Goal: Find specific page/section: Find specific page/section

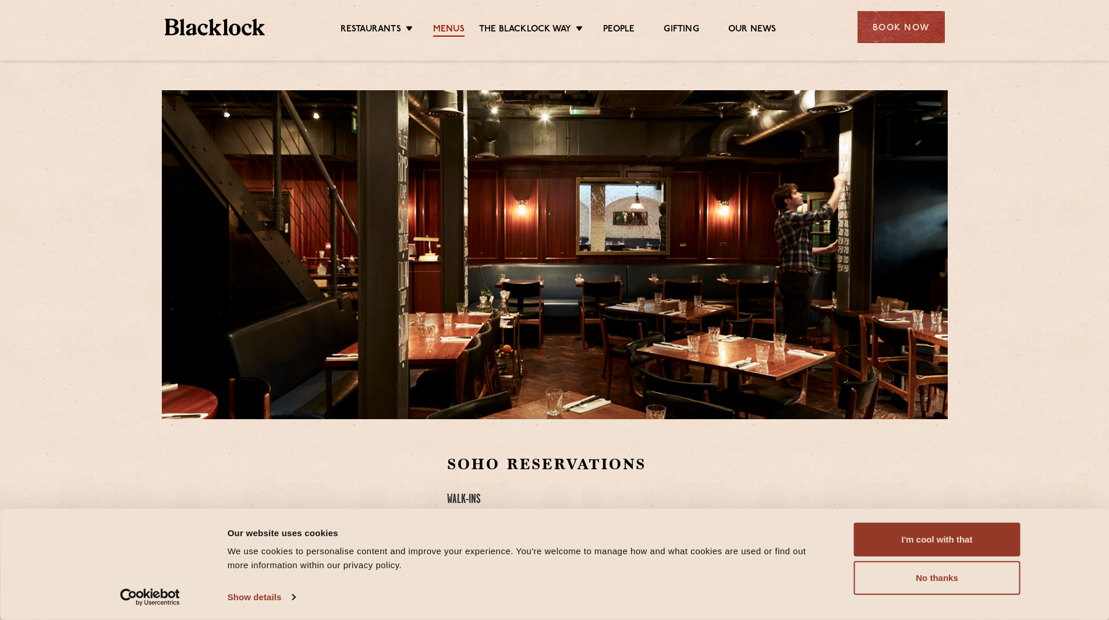
click at [448, 25] on link "Menus" at bounding box center [448, 30] width 31 height 13
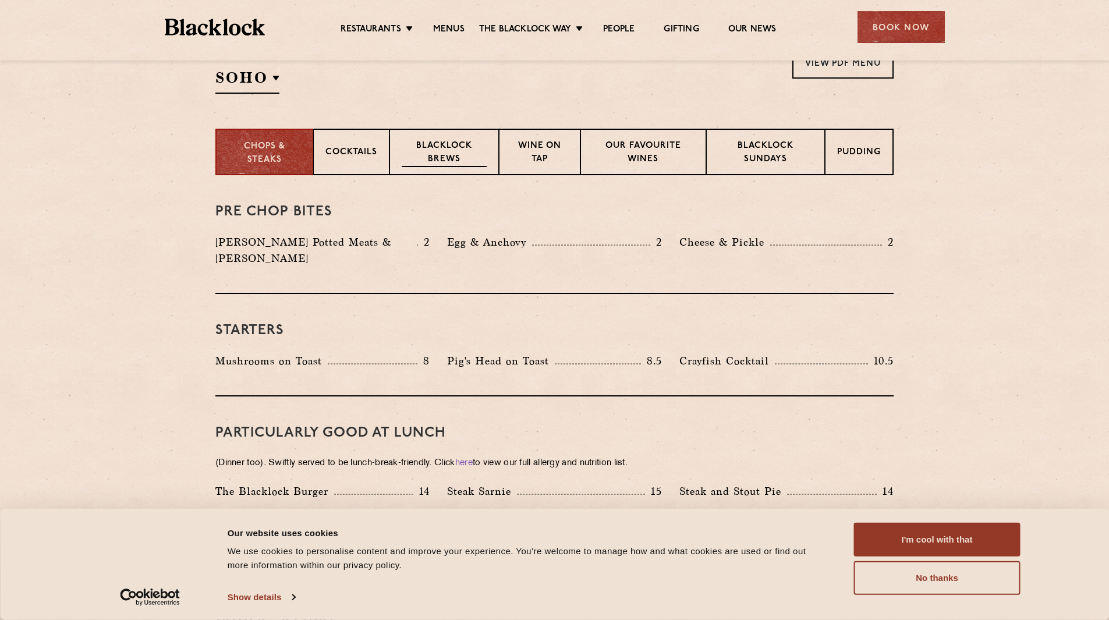
scroll to position [409, 0]
click at [818, 68] on link "View PDF Menu" at bounding box center [842, 64] width 101 height 32
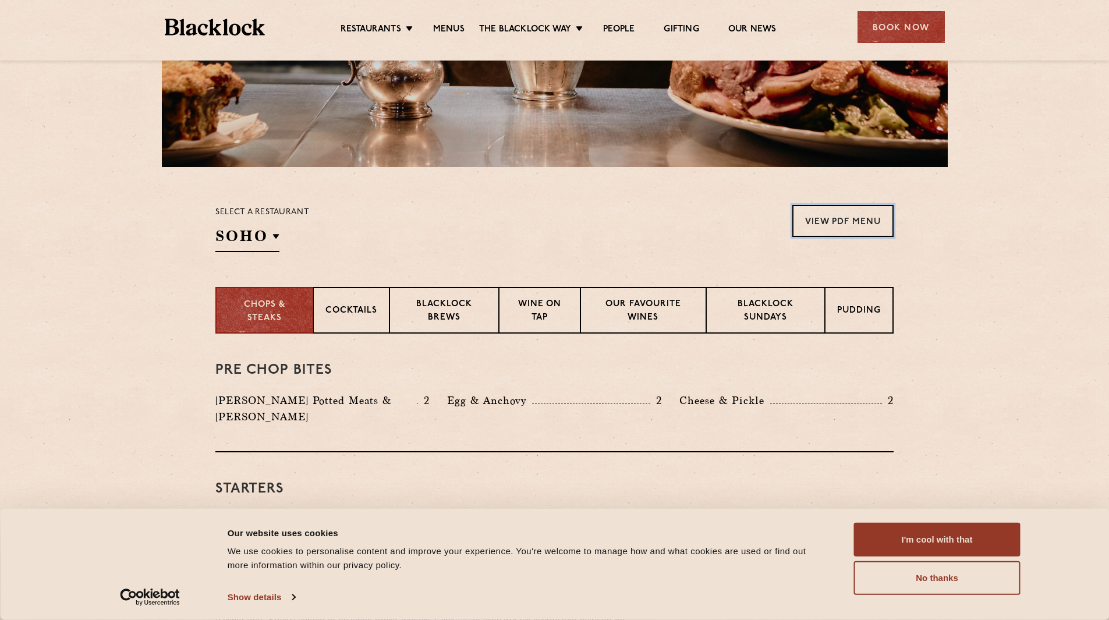
scroll to position [213, 0]
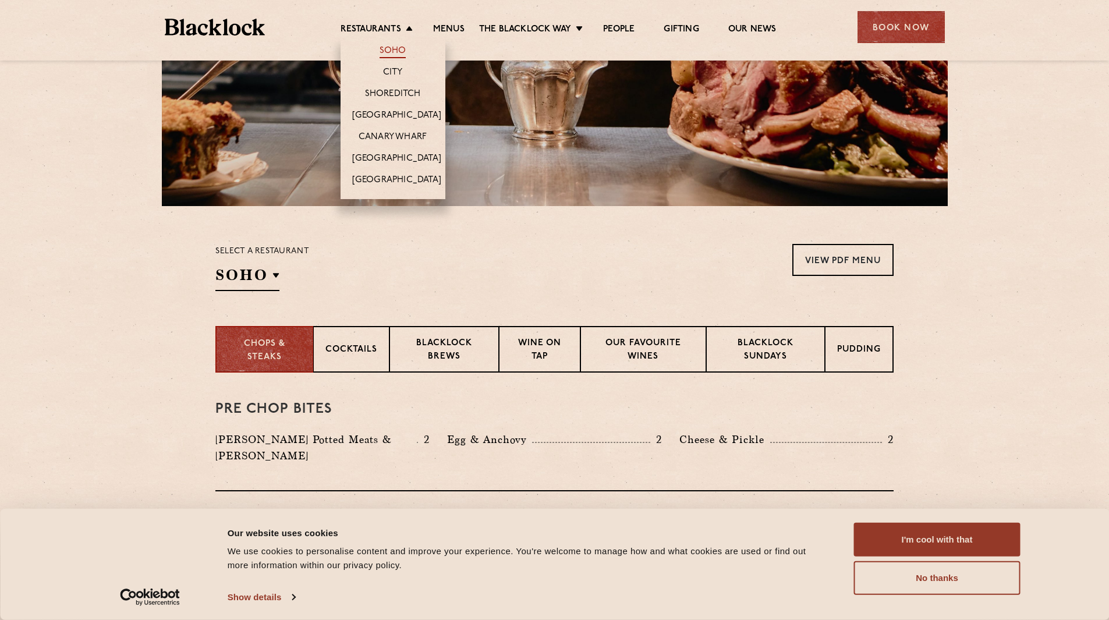
click at [389, 50] on link "Soho" at bounding box center [393, 51] width 27 height 13
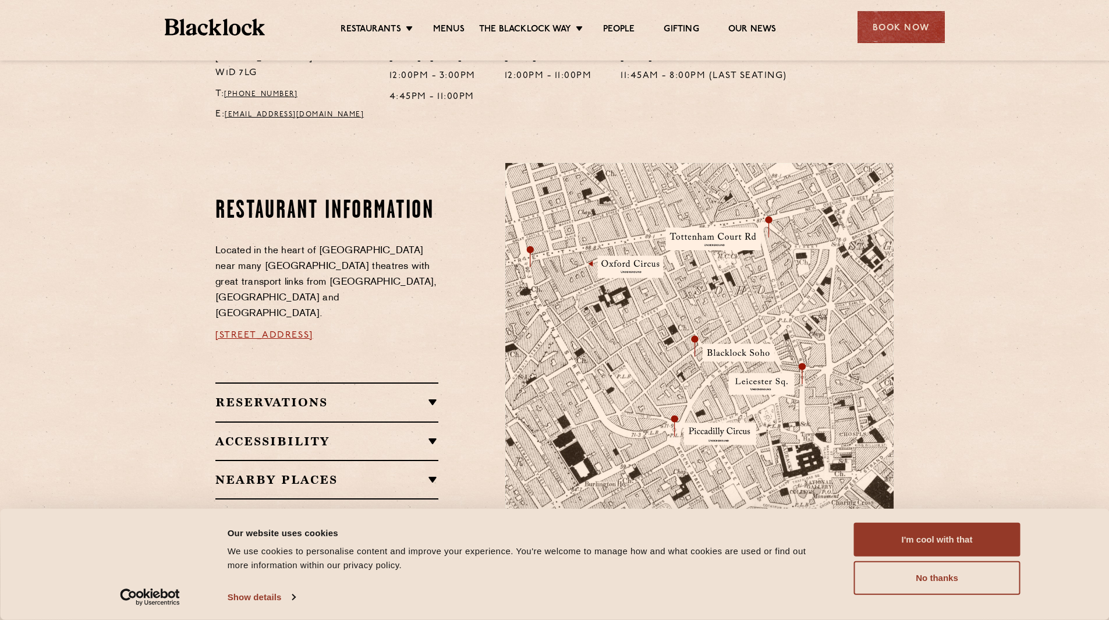
scroll to position [590, 0]
